Goal: Navigation & Orientation: Go to known website

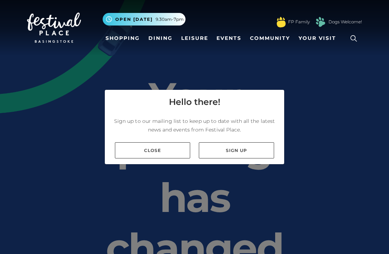
click at [140, 159] on link "Close" at bounding box center [152, 151] width 75 height 16
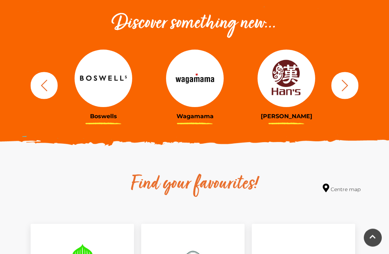
scroll to position [254, 0]
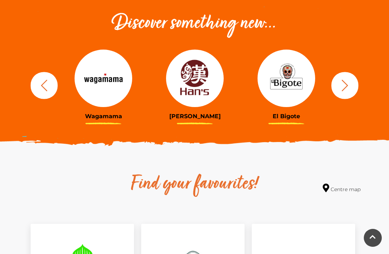
click at [267, 86] on div at bounding box center [286, 79] width 81 height 58
click at [209, 50] on img at bounding box center [195, 79] width 58 height 58
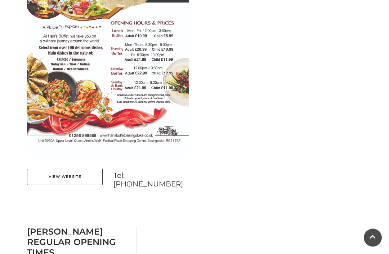
scroll to position [466, 0]
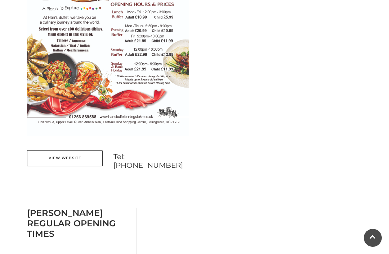
click at [42, 159] on link "View Website" at bounding box center [65, 158] width 76 height 16
